Goal: Task Accomplishment & Management: Manage account settings

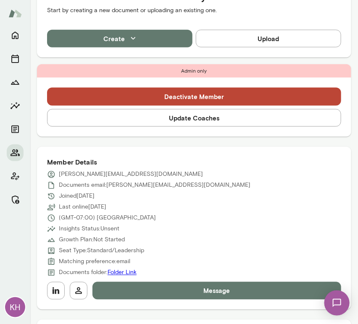
scroll to position [269, 0]
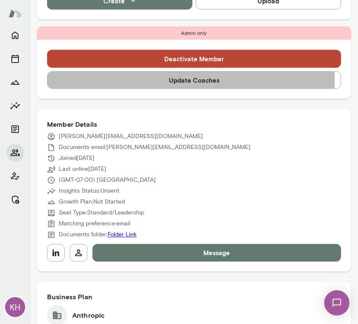
click at [152, 81] on button "Update Coaches" at bounding box center [194, 80] width 294 height 18
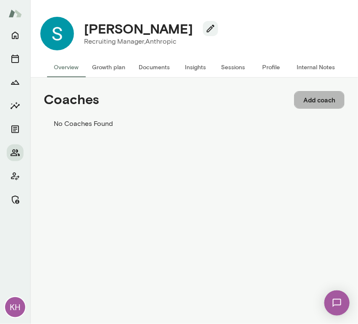
click at [317, 97] on button "Add coach" at bounding box center [319, 100] width 50 height 18
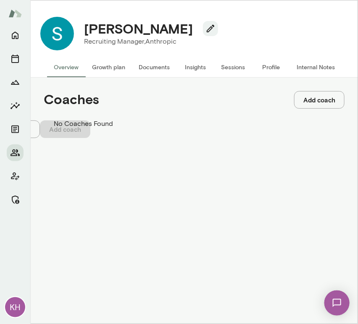
click at [84, 60] on div "Coach" at bounding box center [179, 48] width 358 height 24
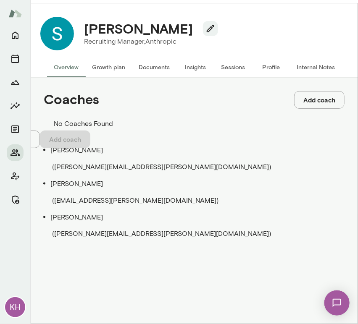
click at [85, 179] on p "[PERSON_NAME]" at bounding box center [187, 184] width 274 height 10
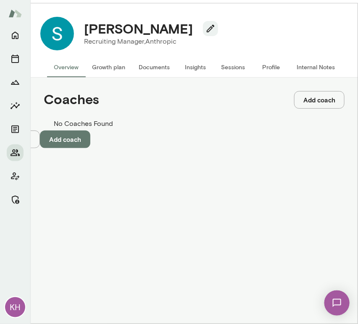
type input "**********"
click at [90, 148] on button "Add coach" at bounding box center [65, 140] width 50 height 18
click at [288, 148] on div "Cancel Add coach" at bounding box center [179, 140] width 358 height 18
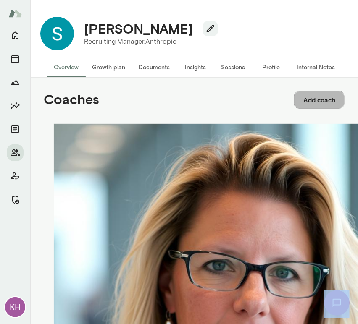
click at [318, 103] on button "Add coach" at bounding box center [319, 100] width 50 height 18
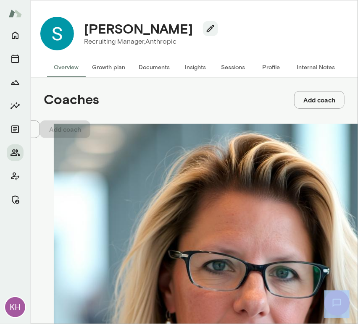
click at [60, 46] on input "Coach" at bounding box center [30, 42] width 60 height 8
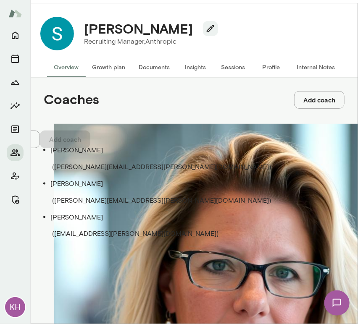
click at [76, 213] on p "Alexis Kavazanjian" at bounding box center [187, 218] width 274 height 10
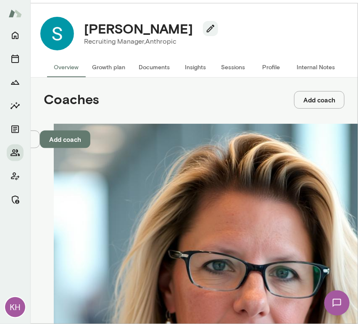
type input "**********"
click at [90, 148] on button "Add coach" at bounding box center [65, 140] width 50 height 18
click at [307, 71] on button "Internal Notes" at bounding box center [316, 67] width 52 height 20
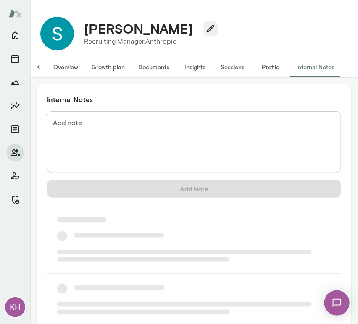
scroll to position [0, 7]
click at [121, 132] on textarea "Add note" at bounding box center [194, 142] width 282 height 48
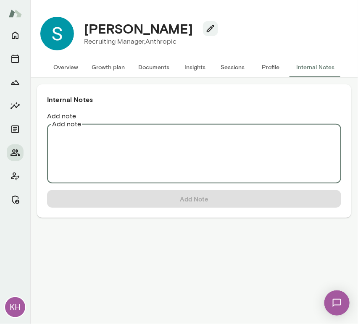
scroll to position [0, 0]
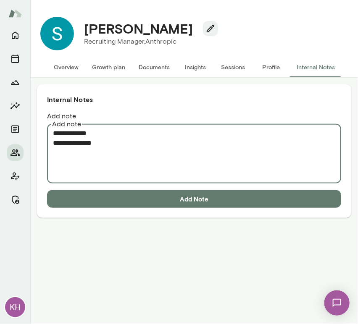
paste textarea "**********"
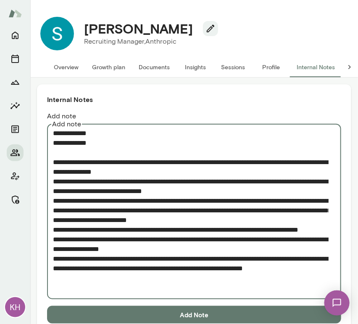
type textarea "**********"
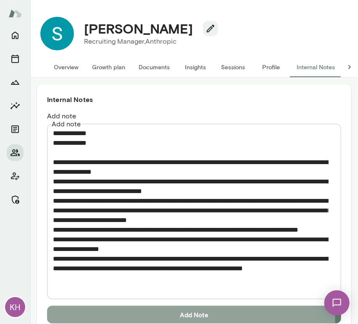
click at [142, 308] on button "Add Note" at bounding box center [194, 315] width 294 height 18
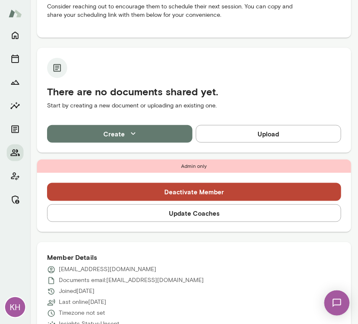
scroll to position [136, 0]
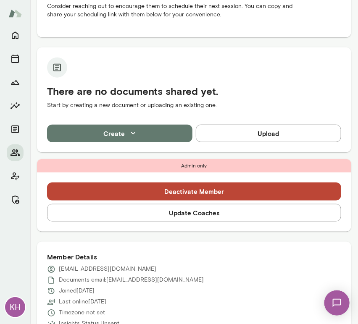
click at [202, 213] on button "Update Coaches" at bounding box center [194, 213] width 294 height 18
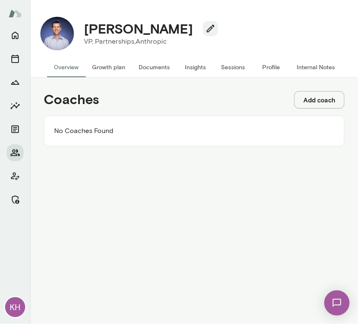
click at [304, 102] on button "Add coach" at bounding box center [319, 100] width 50 height 18
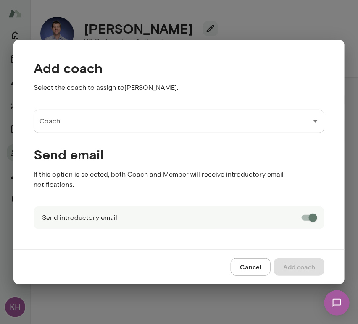
click at [106, 127] on input "Coach" at bounding box center [172, 121] width 271 height 16
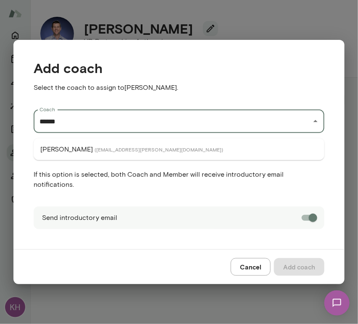
click at [99, 149] on span "( monicaaggarwal@mento.co )" at bounding box center [159, 149] width 129 height 7
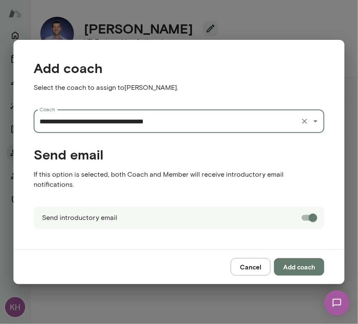
type input "**********"
click at [292, 266] on button "Add coach" at bounding box center [299, 267] width 50 height 18
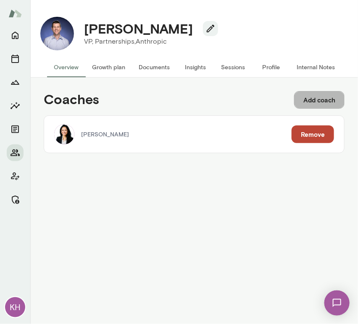
click at [305, 104] on button "Add coach" at bounding box center [319, 100] width 50 height 18
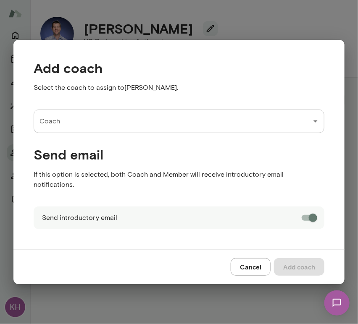
click at [68, 129] on input "Coach" at bounding box center [172, 121] width 271 height 16
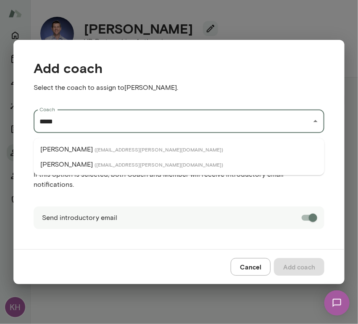
click at [76, 144] on li "Michael Alden ( michaelalden@mento.co )" at bounding box center [179, 149] width 291 height 15
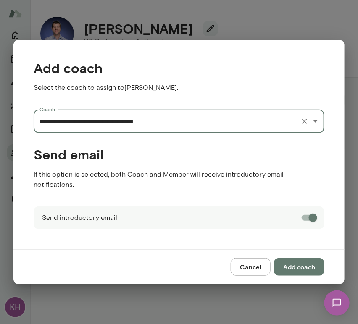
type input "**********"
click at [299, 264] on button "Add coach" at bounding box center [299, 267] width 50 height 18
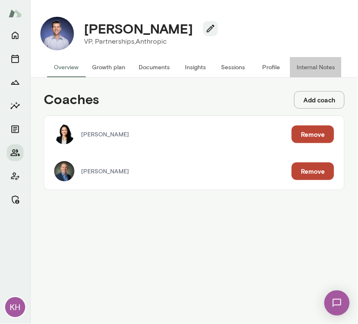
click at [309, 66] on button "Internal Notes" at bounding box center [316, 67] width 52 height 20
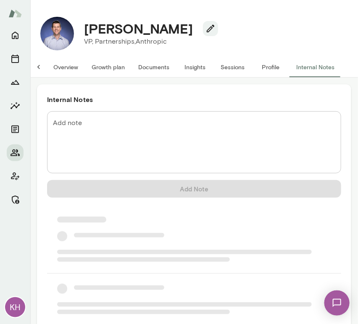
scroll to position [0, 7]
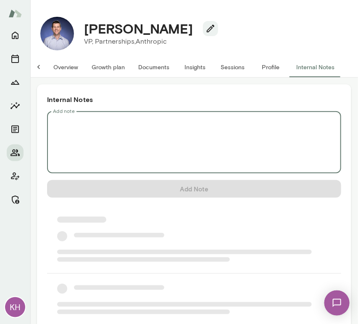
click at [100, 123] on textarea "Add note" at bounding box center [194, 142] width 282 height 48
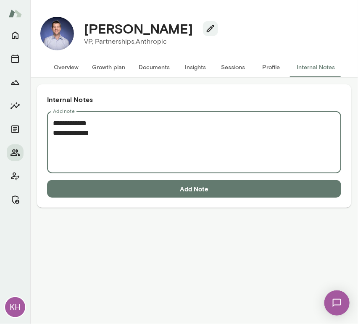
paste textarea "**********"
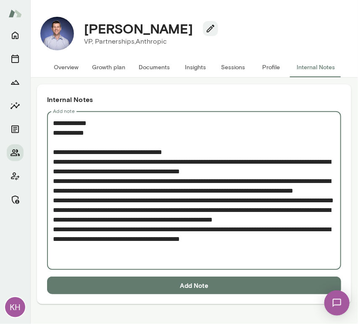
type textarea "**********"
click at [153, 292] on button "Add Note" at bounding box center [194, 286] width 294 height 18
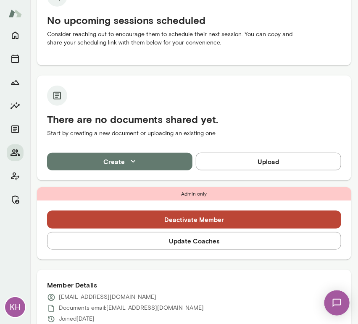
scroll to position [110, 0]
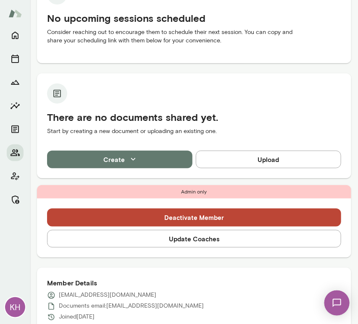
click at [135, 242] on button "Update Coaches" at bounding box center [194, 239] width 294 height 18
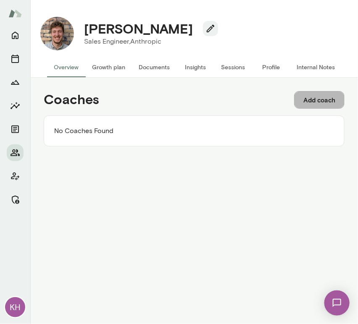
click at [312, 97] on button "Add coach" at bounding box center [319, 100] width 50 height 18
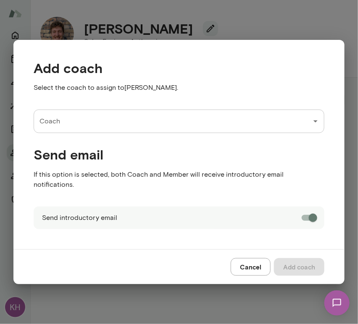
click at [106, 129] on input "Coach" at bounding box center [172, 121] width 271 height 16
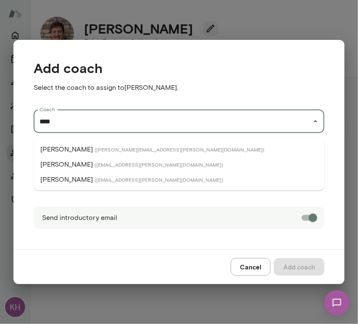
click at [77, 148] on p "Mark Guzman" at bounding box center [66, 150] width 53 height 10
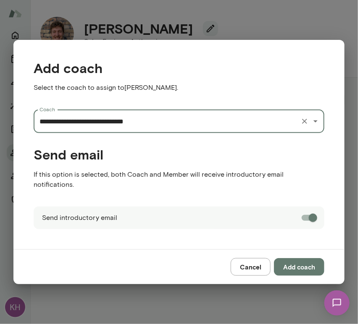
type input "**********"
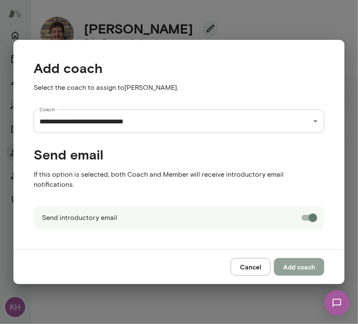
click at [297, 258] on button "Add coach" at bounding box center [299, 267] width 50 height 18
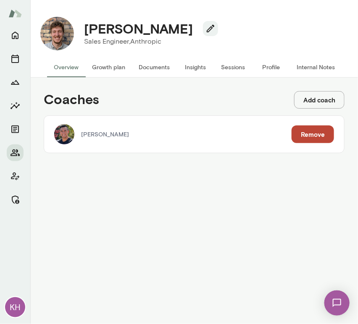
click at [305, 104] on button "Add coach" at bounding box center [319, 100] width 50 height 18
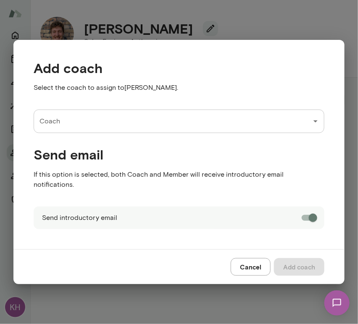
click at [87, 127] on input "Coach" at bounding box center [172, 121] width 271 height 16
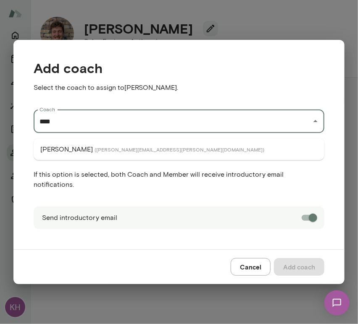
click at [88, 144] on li "Derrick Mar ( derrickmar@mento.co )" at bounding box center [179, 149] width 291 height 15
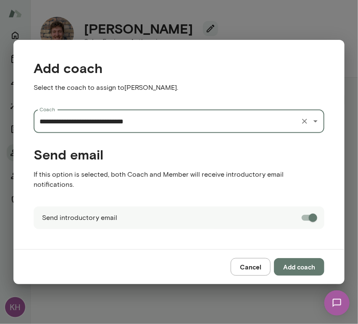
type input "**********"
click at [286, 265] on button "Add coach" at bounding box center [299, 267] width 50 height 18
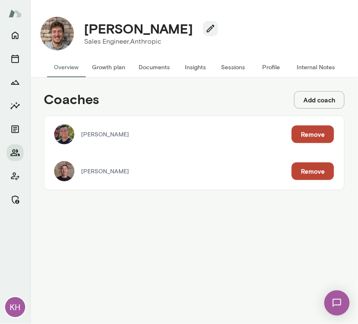
click at [319, 66] on button "Internal Notes" at bounding box center [316, 67] width 52 height 20
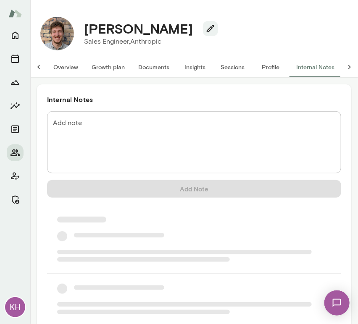
scroll to position [0, 7]
click at [97, 132] on textarea "Add note" at bounding box center [194, 142] width 282 height 48
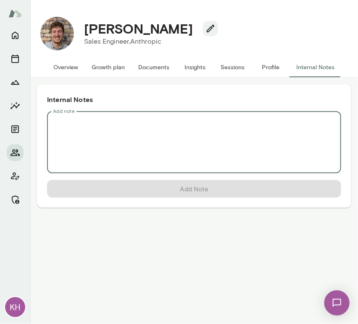
scroll to position [0, 0]
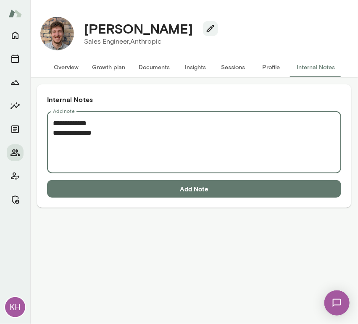
paste textarea "**********"
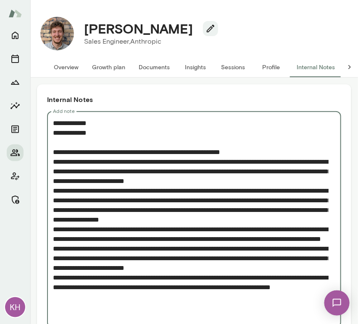
scroll to position [45, 0]
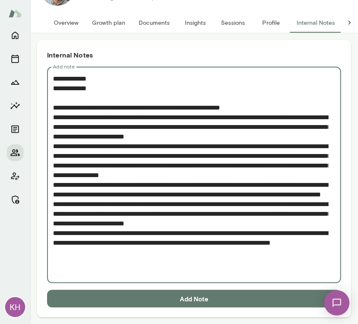
type textarea "**********"
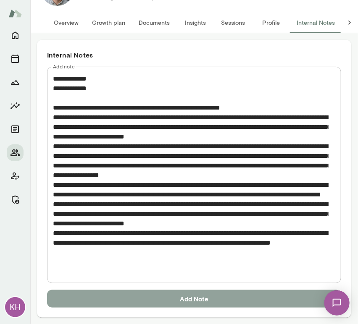
click at [108, 298] on button "Add Note" at bounding box center [194, 299] width 294 height 18
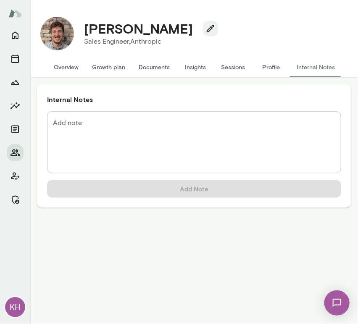
scroll to position [0, 0]
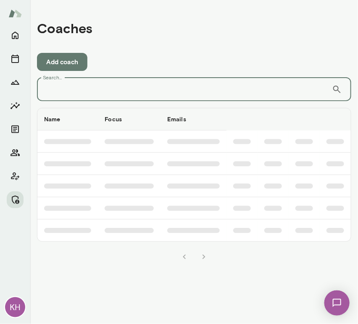
click at [202, 93] on input "Search..." at bounding box center [184, 90] width 295 height 24
type input "********"
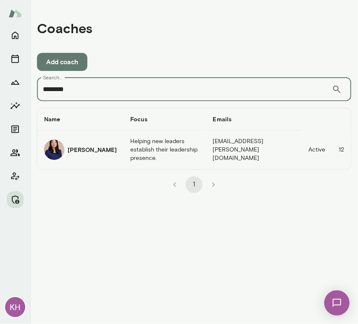
click at [68, 154] on h6 "[PERSON_NAME]" at bounding box center [92, 150] width 49 height 8
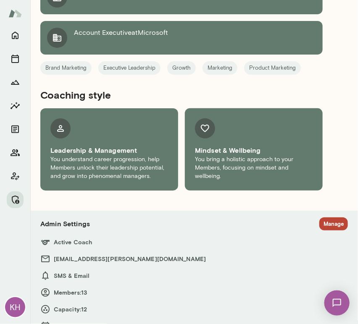
scroll to position [726, 0]
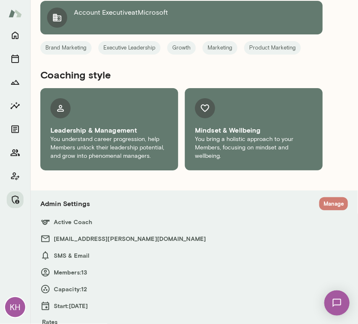
click at [328, 197] on button "Manage" at bounding box center [333, 203] width 29 height 13
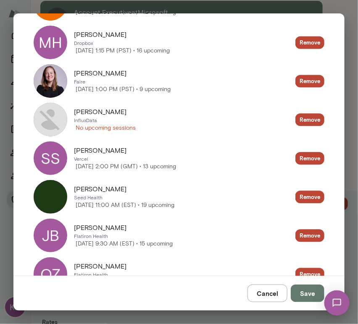
scroll to position [442, 0]
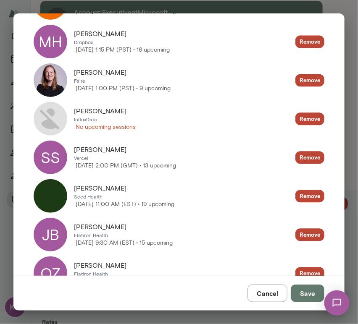
click at [57, 116] on img at bounding box center [51, 119] width 34 height 34
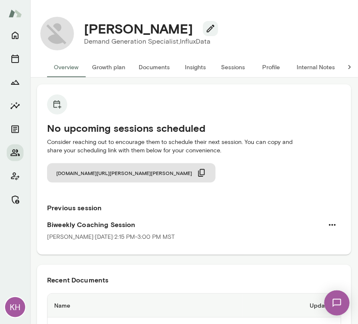
click at [323, 66] on button "Internal Notes" at bounding box center [316, 67] width 52 height 20
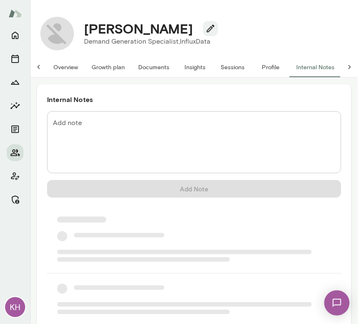
scroll to position [0, 7]
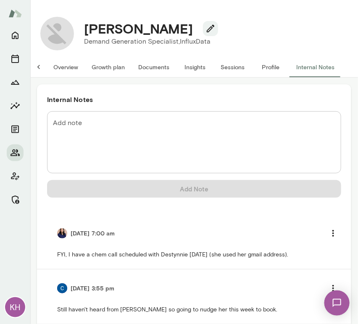
click at [273, 99] on h6 "Internal Notes" at bounding box center [194, 100] width 294 height 10
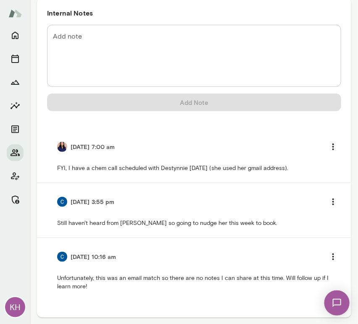
scroll to position [0, 0]
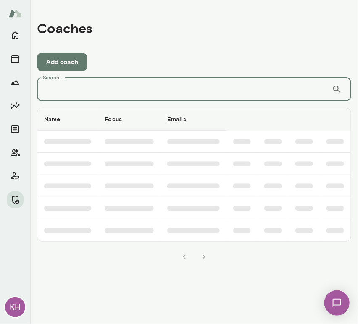
click at [161, 90] on input "Search..." at bounding box center [184, 90] width 295 height 24
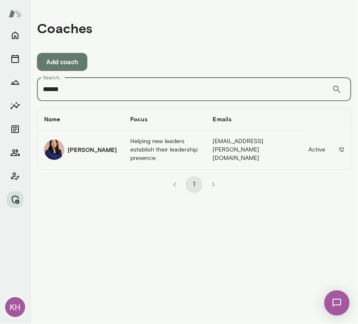
type input "******"
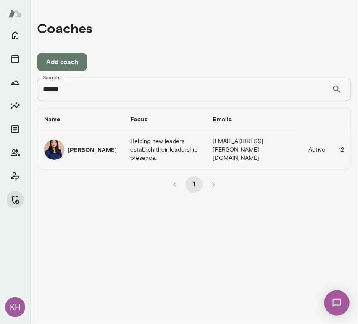
click at [61, 150] on img "coaches table" at bounding box center [54, 150] width 20 height 20
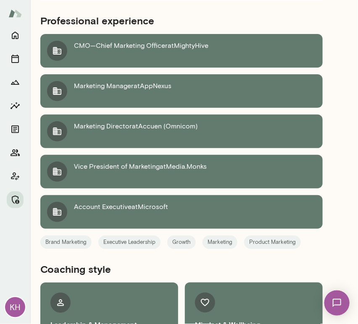
scroll to position [618, 0]
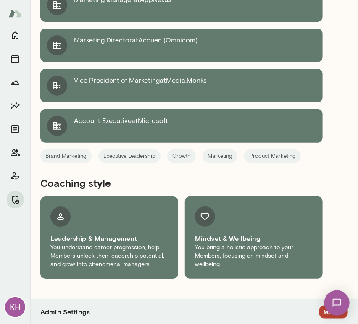
click at [319, 306] on button "Manage" at bounding box center [333, 312] width 29 height 13
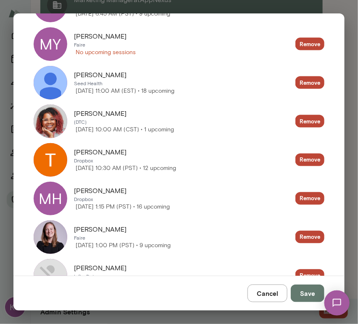
scroll to position [287, 0]
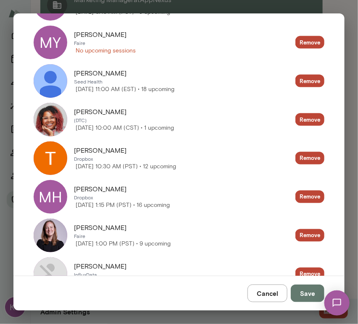
click at [49, 121] on img at bounding box center [51, 120] width 34 height 34
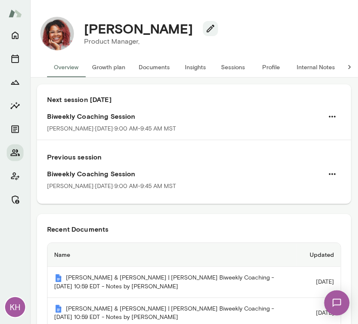
click at [229, 74] on button "Sessions" at bounding box center [233, 67] width 38 height 20
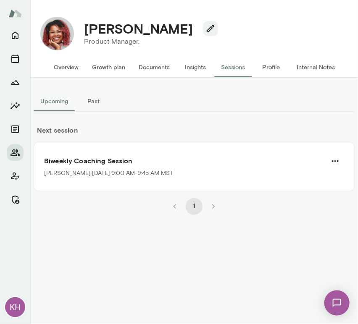
click at [310, 73] on button "Internal Notes" at bounding box center [316, 67] width 52 height 20
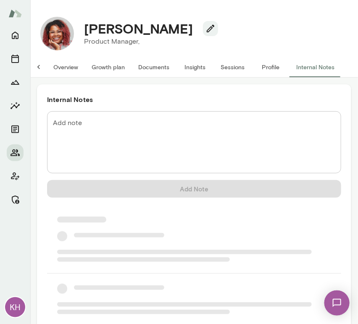
scroll to position [0, 7]
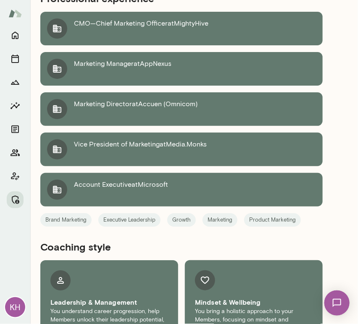
scroll to position [737, 0]
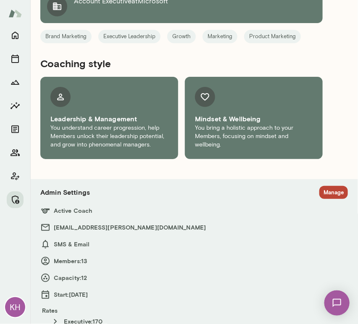
click at [321, 186] on button "Manage" at bounding box center [333, 192] width 29 height 13
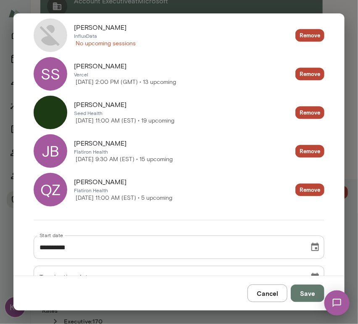
scroll to position [537, 0]
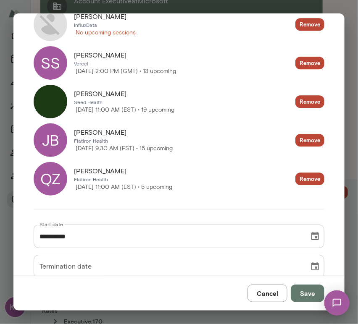
click at [266, 292] on button "Cancel" at bounding box center [267, 294] width 40 height 18
